Goal: Subscribe to service/newsletter

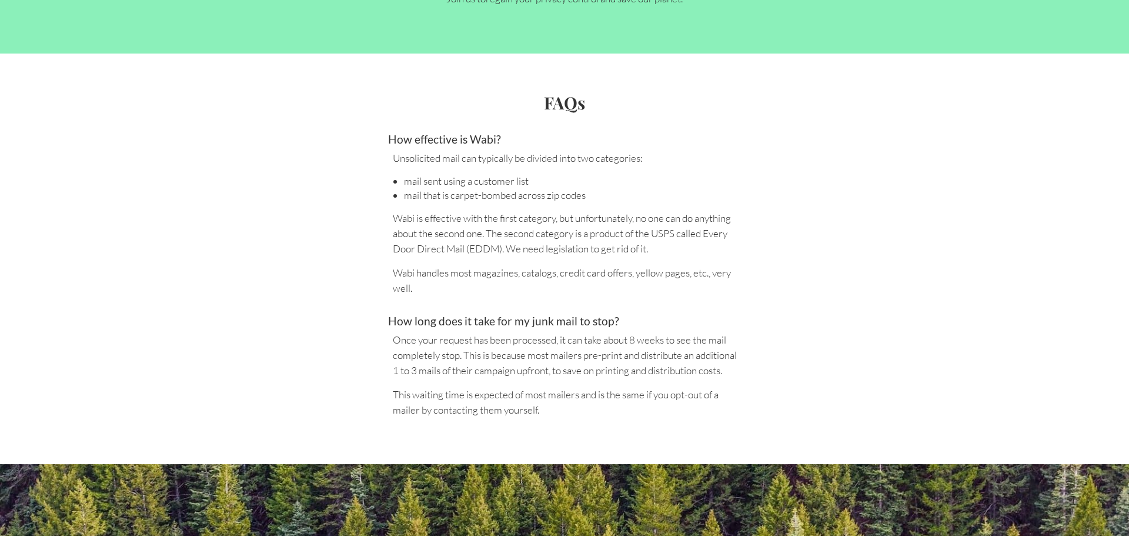
scroll to position [2193, 0]
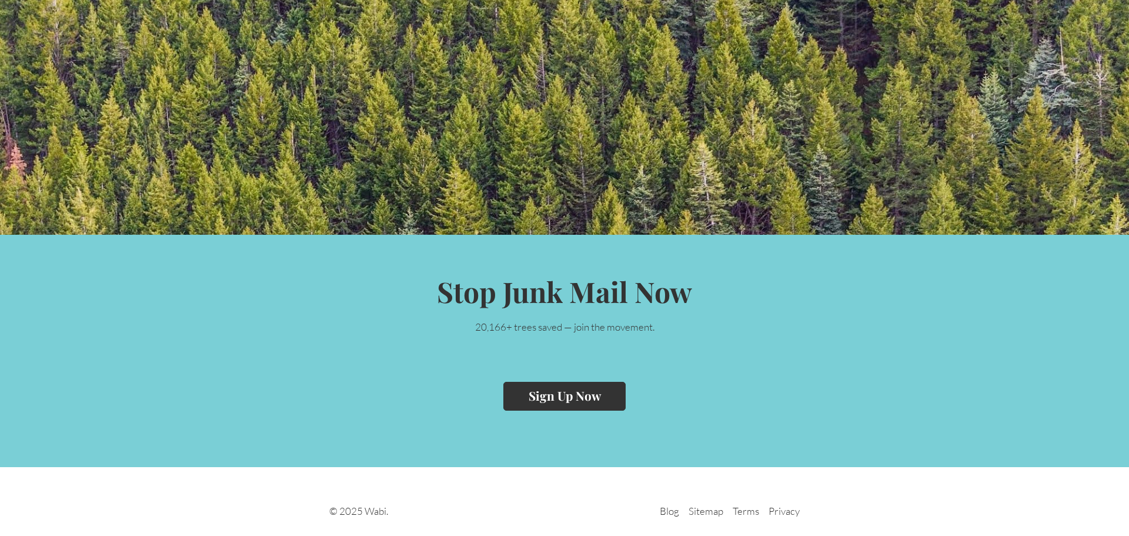
click at [560, 401] on button "Sign Up Now" at bounding box center [565, 396] width 122 height 29
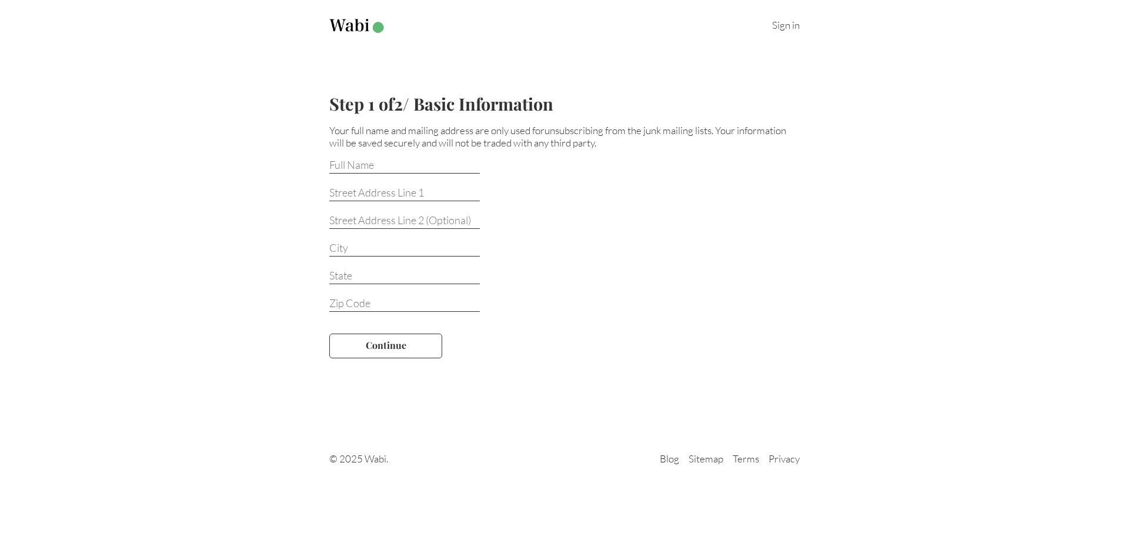
click at [339, 24] on img at bounding box center [357, 26] width 57 height 15
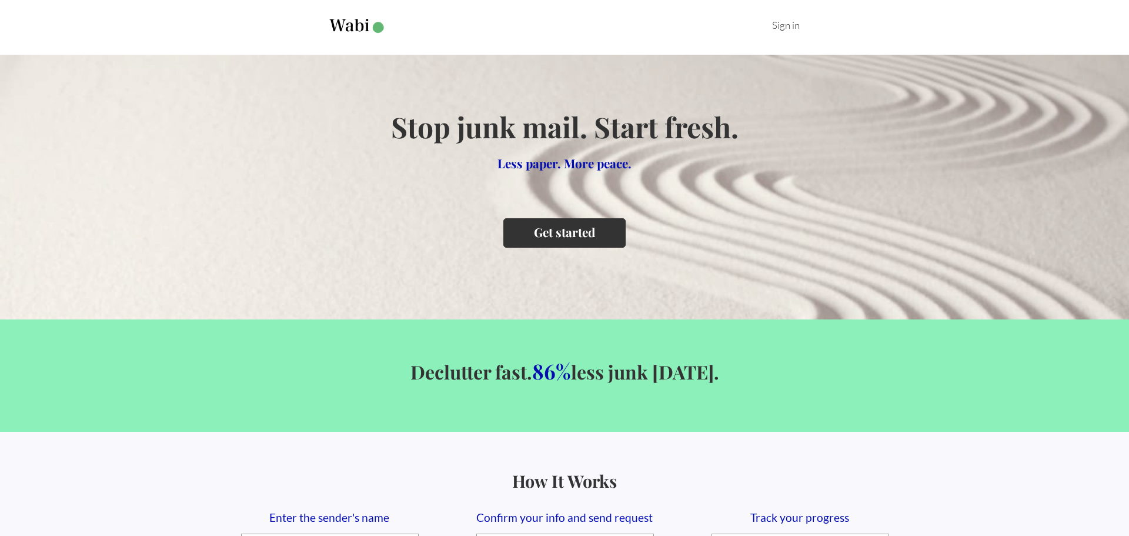
click at [542, 239] on button "Get started" at bounding box center [565, 232] width 122 height 29
click at [529, 241] on button "Get started" at bounding box center [565, 232] width 122 height 29
click at [588, 236] on button "Get started" at bounding box center [565, 232] width 122 height 29
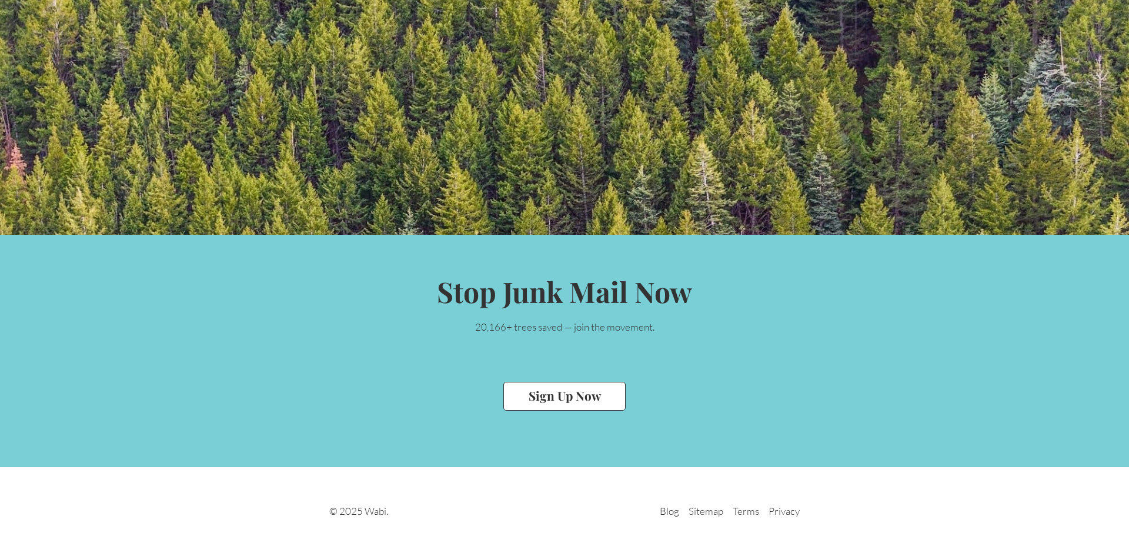
scroll to position [2193, 0]
